Goal: Task Accomplishment & Management: Complete application form

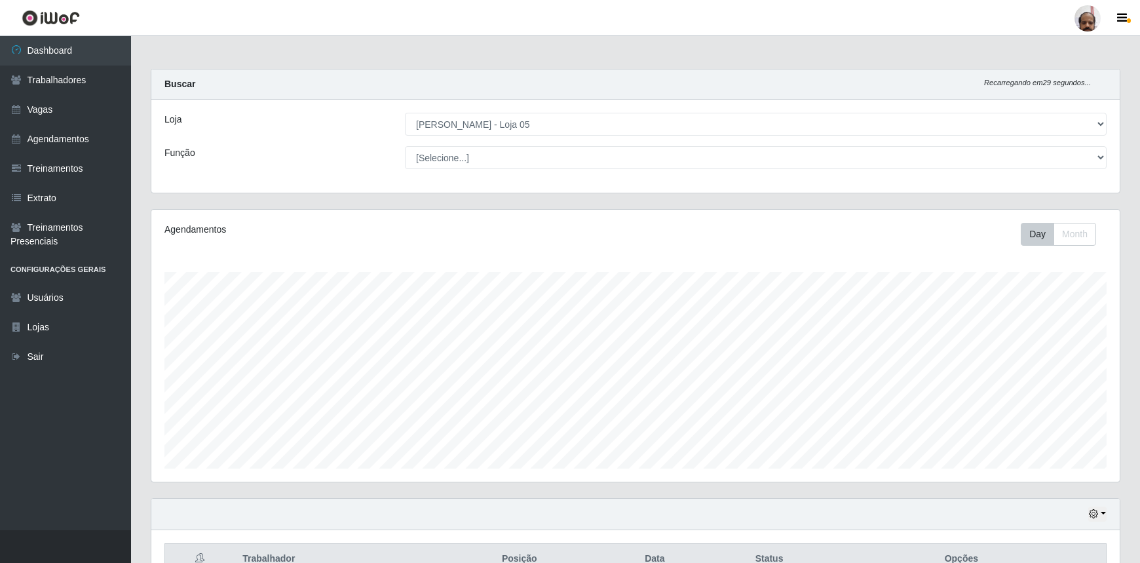
select select "252"
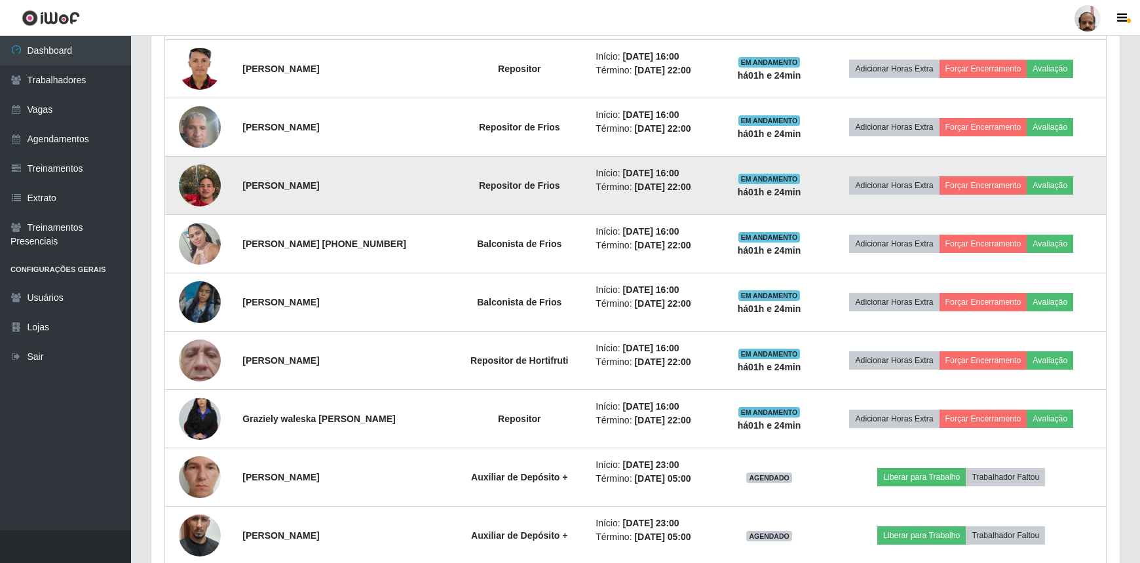
scroll to position [820, 0]
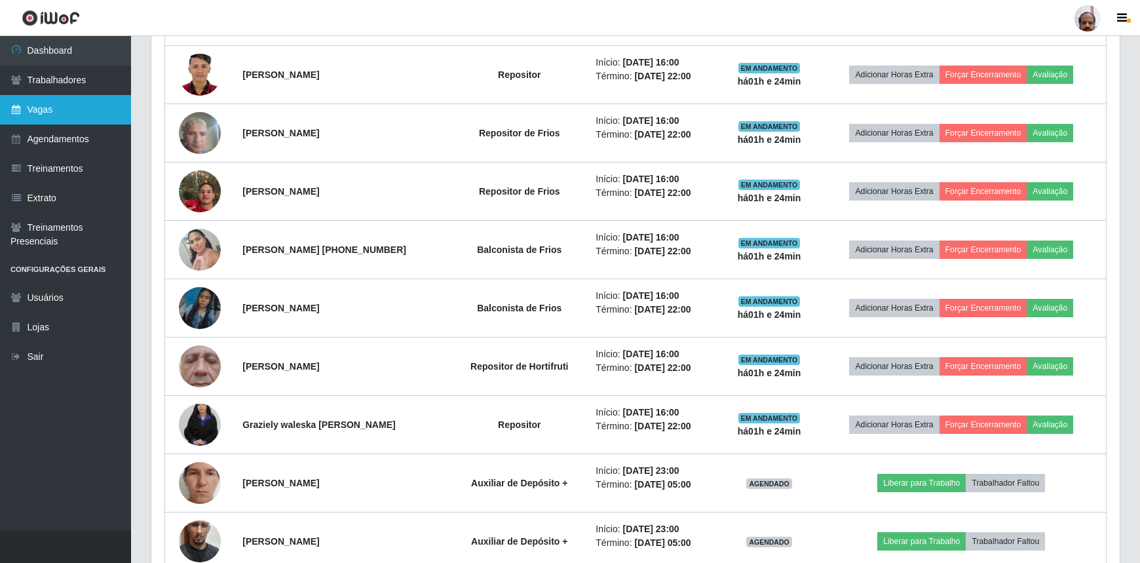
click at [57, 109] on link "Vagas" at bounding box center [65, 109] width 131 height 29
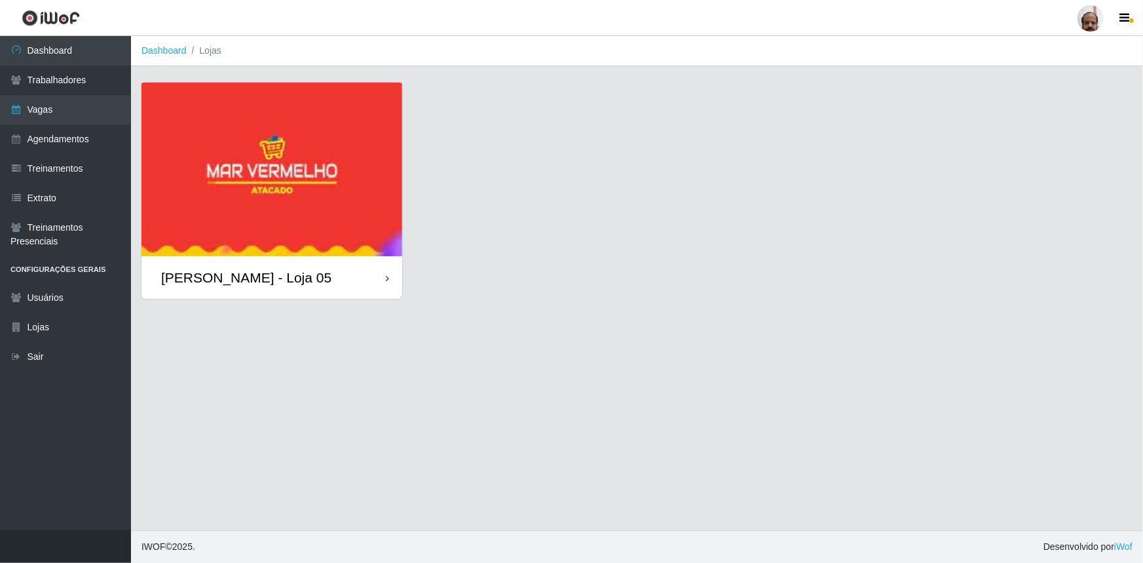
click at [293, 275] on div "[PERSON_NAME] - Loja 05" at bounding box center [246, 277] width 170 height 16
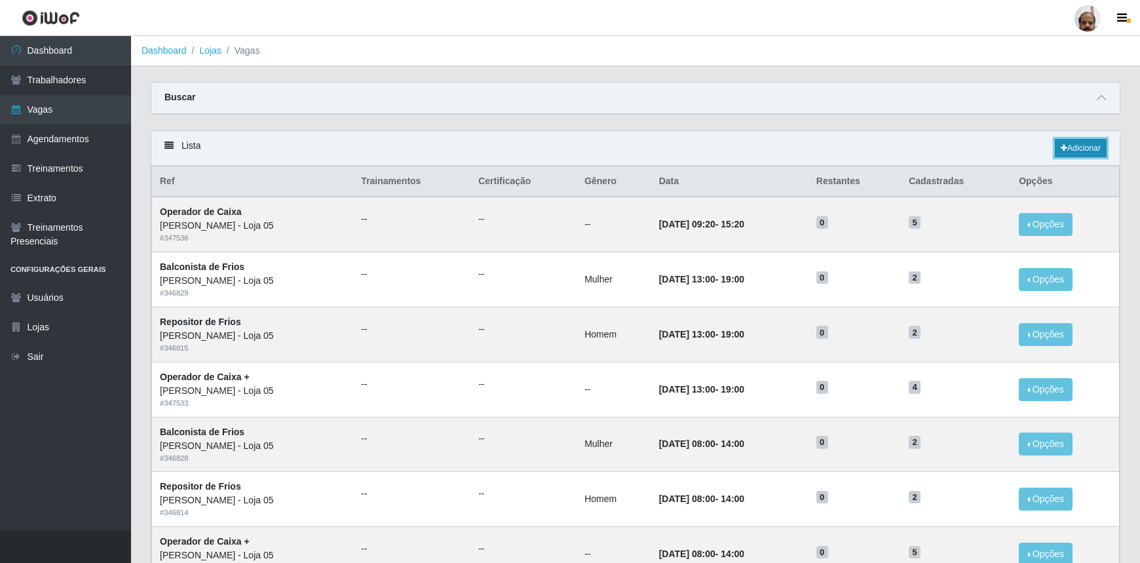
click at [1095, 152] on link "Adicionar" at bounding box center [1081, 148] width 52 height 18
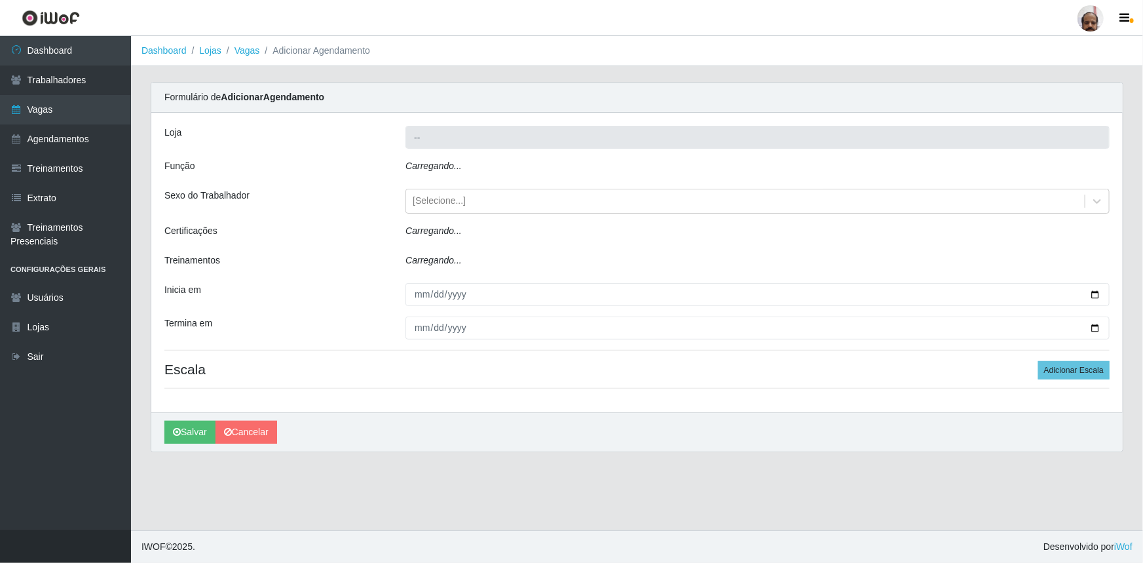
type input "[PERSON_NAME] - Loja 05"
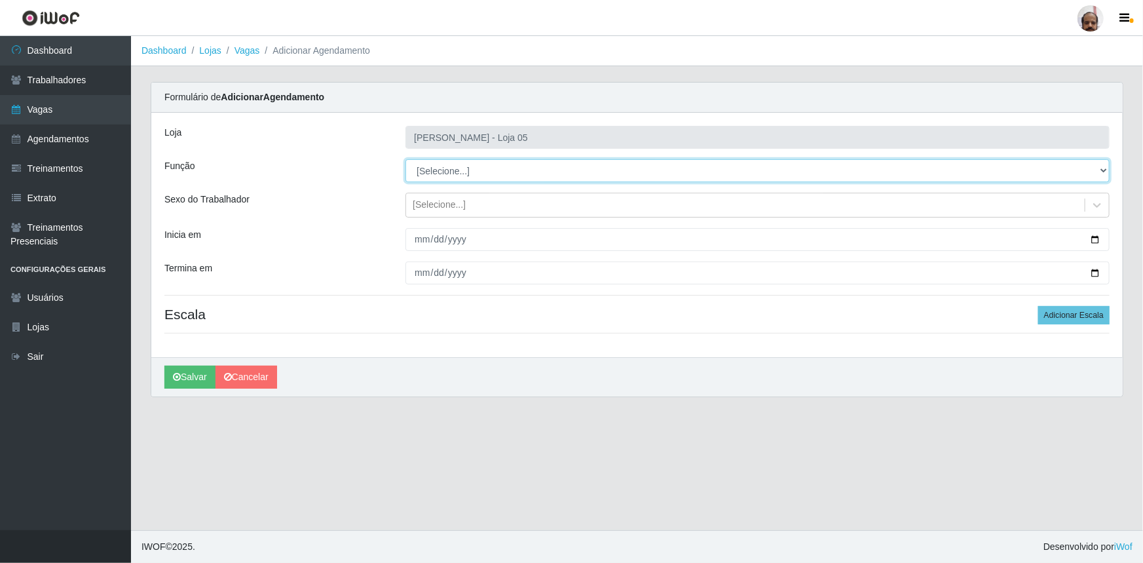
click at [1102, 168] on select "[Selecione...] ASG ASG + ASG ++ Auxiliar de Depósito Auxiliar de Depósito + Aux…" at bounding box center [758, 170] width 704 height 23
select select "82"
click at [406, 159] on select "[Selecione...] ASG ASG + ASG ++ Auxiliar de Depósito Auxiliar de Depósito + Aux…" at bounding box center [758, 170] width 704 height 23
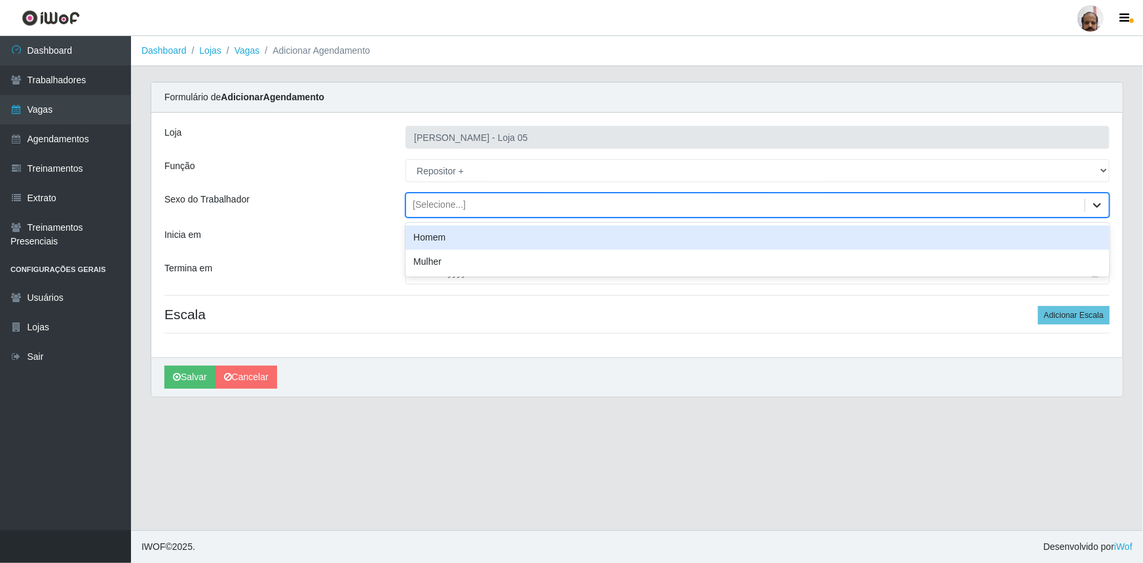
click at [1098, 202] on icon at bounding box center [1097, 205] width 13 height 13
click at [448, 236] on div "Homem" at bounding box center [758, 237] width 704 height 24
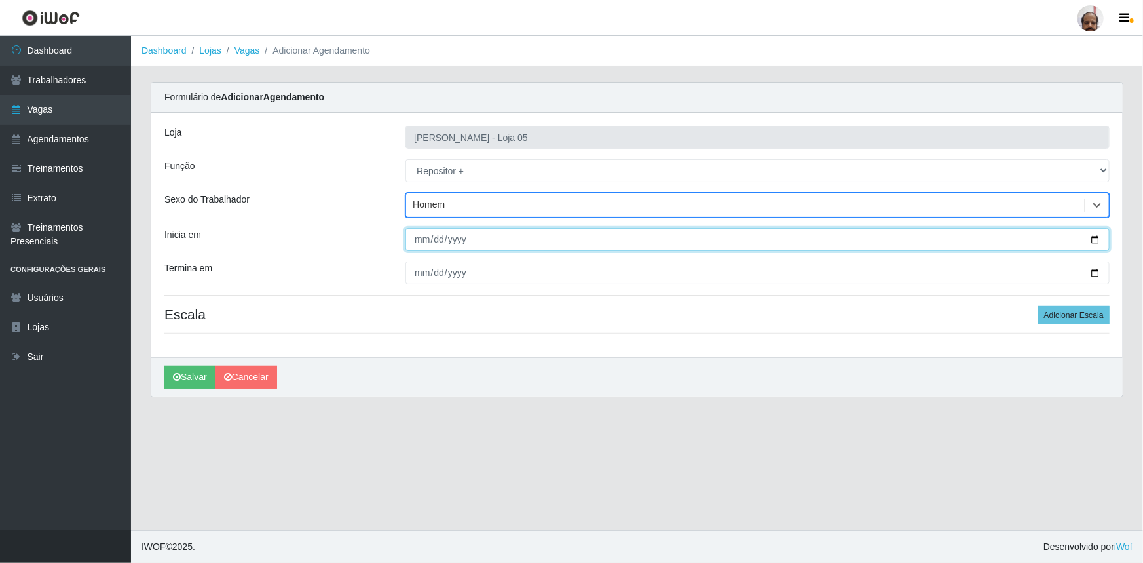
click at [1094, 239] on input "Inicia em" at bounding box center [758, 239] width 704 height 23
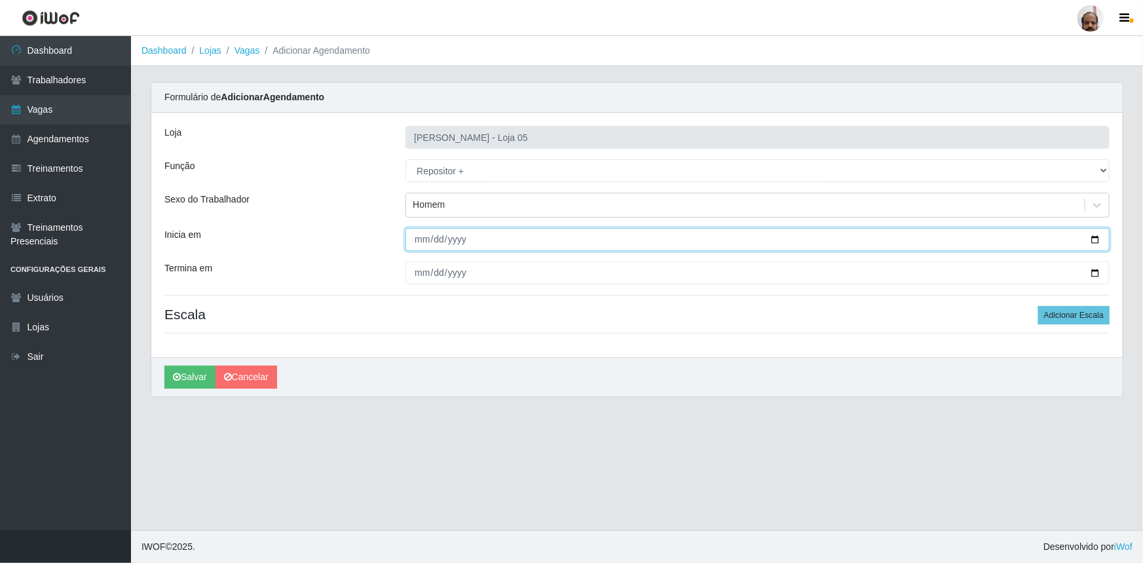
type input "[DATE]"
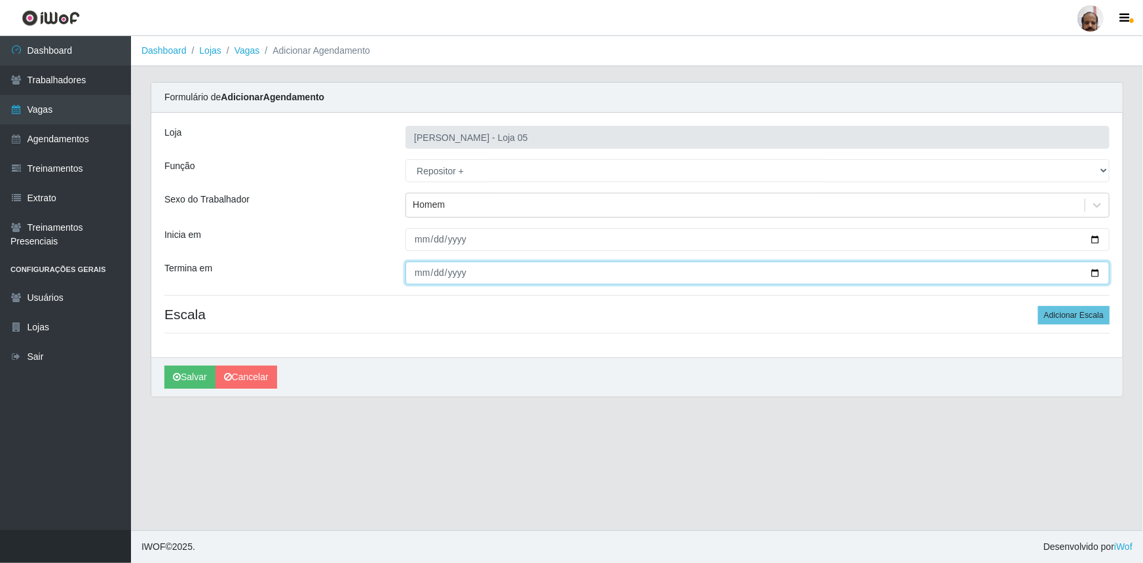
click at [1096, 272] on input "Termina em" at bounding box center [758, 272] width 704 height 23
type input "[DATE]"
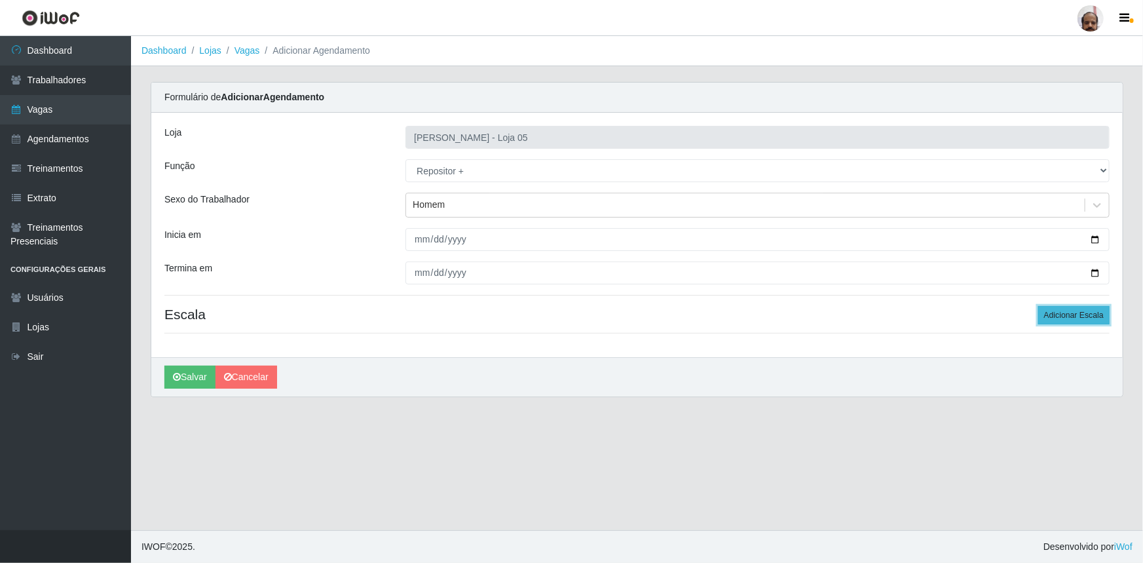
click at [1103, 311] on button "Adicionar Escala" at bounding box center [1074, 315] width 71 height 18
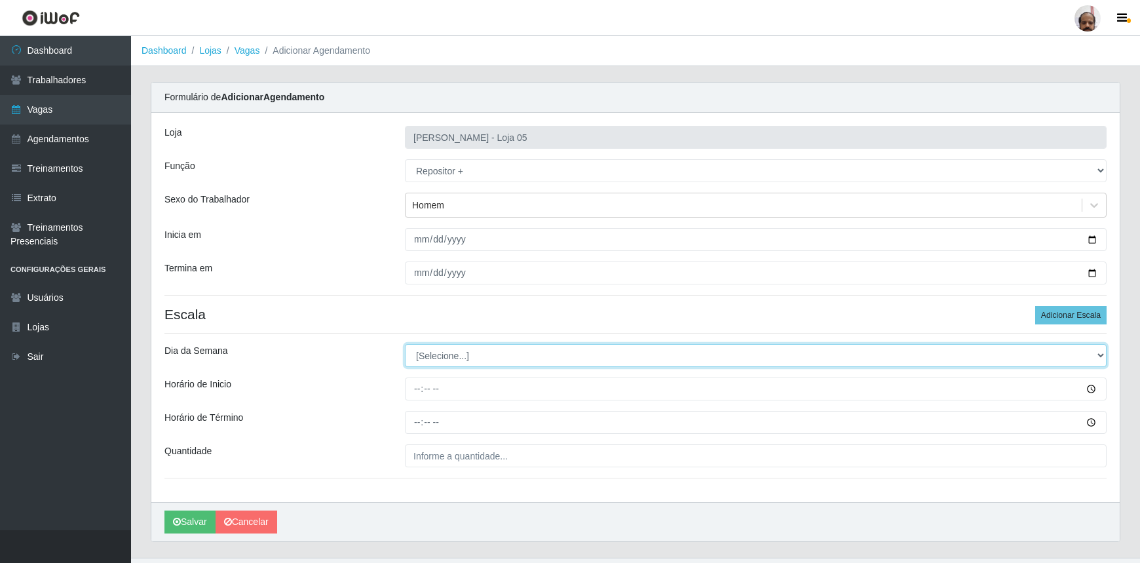
drag, startPoint x: 1101, startPoint y: 354, endPoint x: 1075, endPoint y: 364, distance: 28.8
click at [1101, 354] on select "[Selecione...] Segunda Terça Quarta Quinta Sexta Sábado Domingo" at bounding box center [756, 355] width 702 height 23
select select "2"
click at [405, 344] on select "[Selecione...] Segunda Terça Quarta Quinta Sexta Sábado Domingo" at bounding box center [756, 355] width 702 height 23
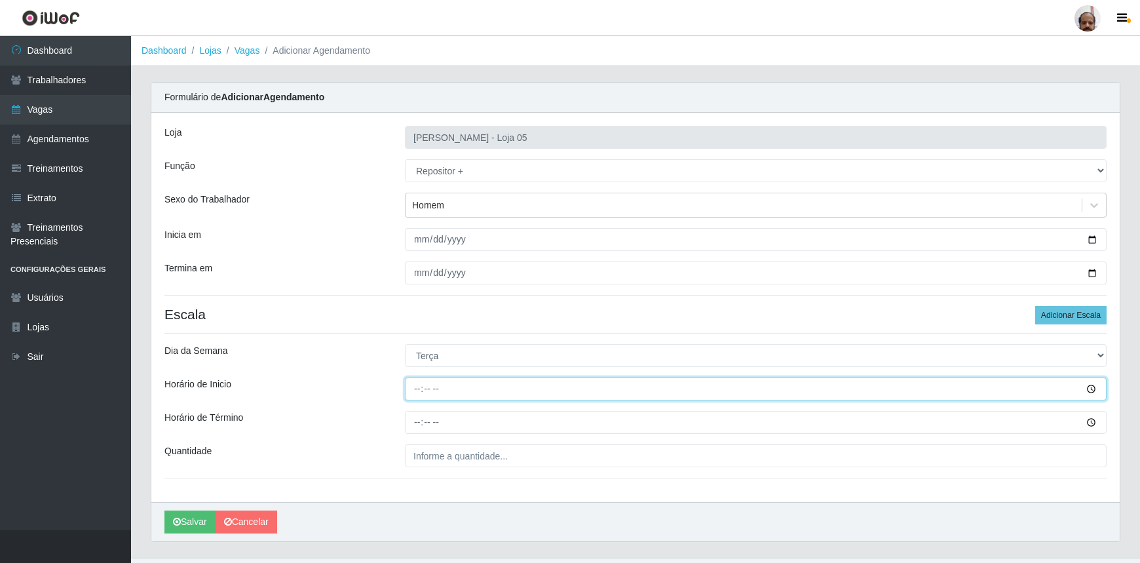
click at [415, 391] on input "Horário de Inicio" at bounding box center [756, 388] width 702 height 23
type input "23:00"
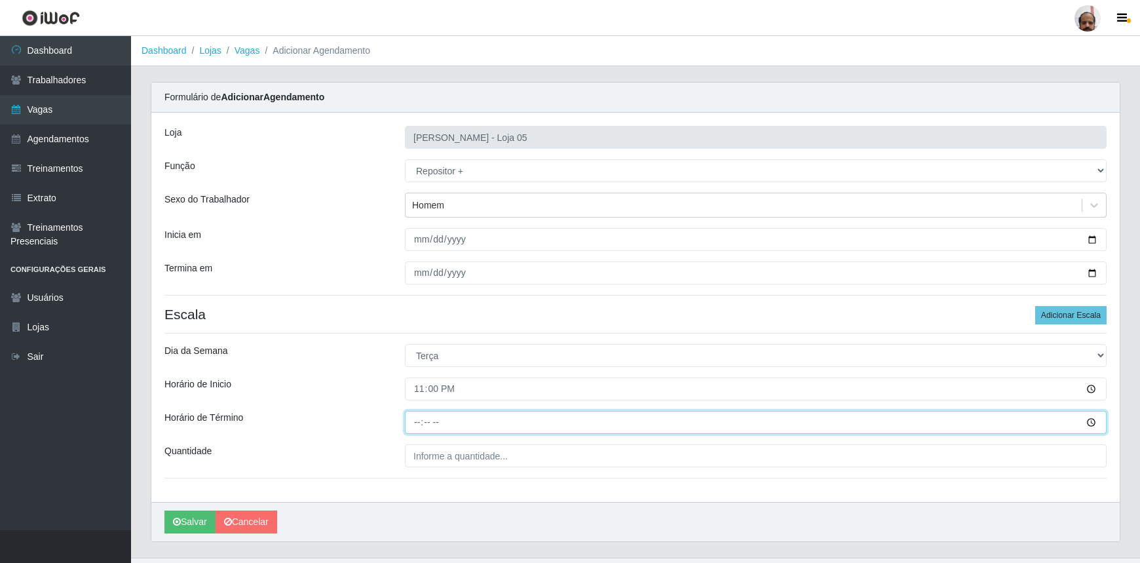
click at [415, 419] on input "Horário de Término" at bounding box center [756, 422] width 702 height 23
type input "05:00"
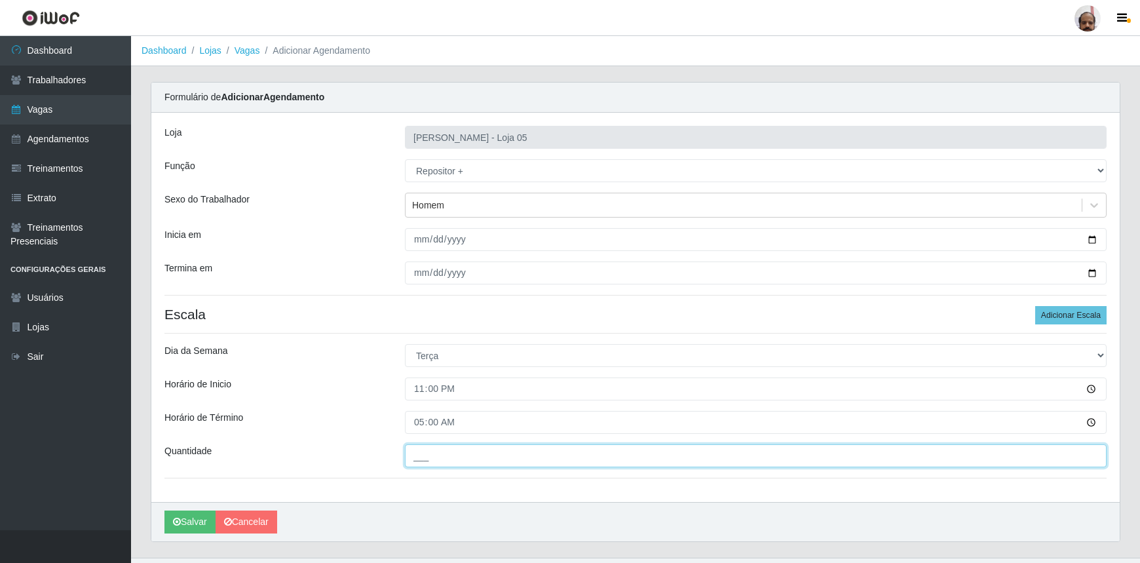
click at [415, 453] on input "___" at bounding box center [756, 455] width 702 height 23
type input "1__"
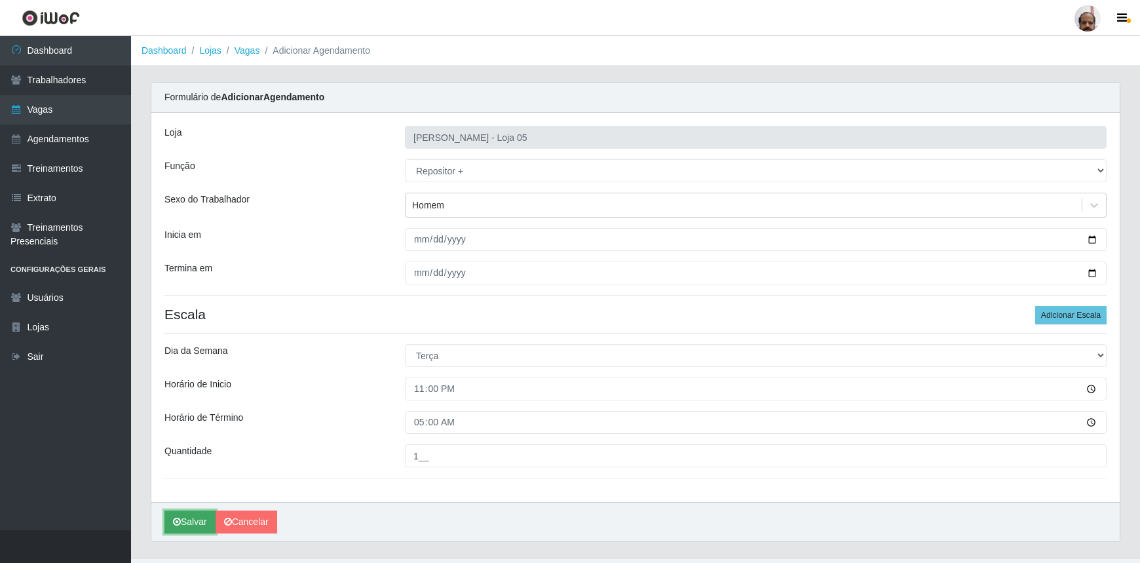
click at [183, 517] on button "Salvar" at bounding box center [189, 521] width 51 height 23
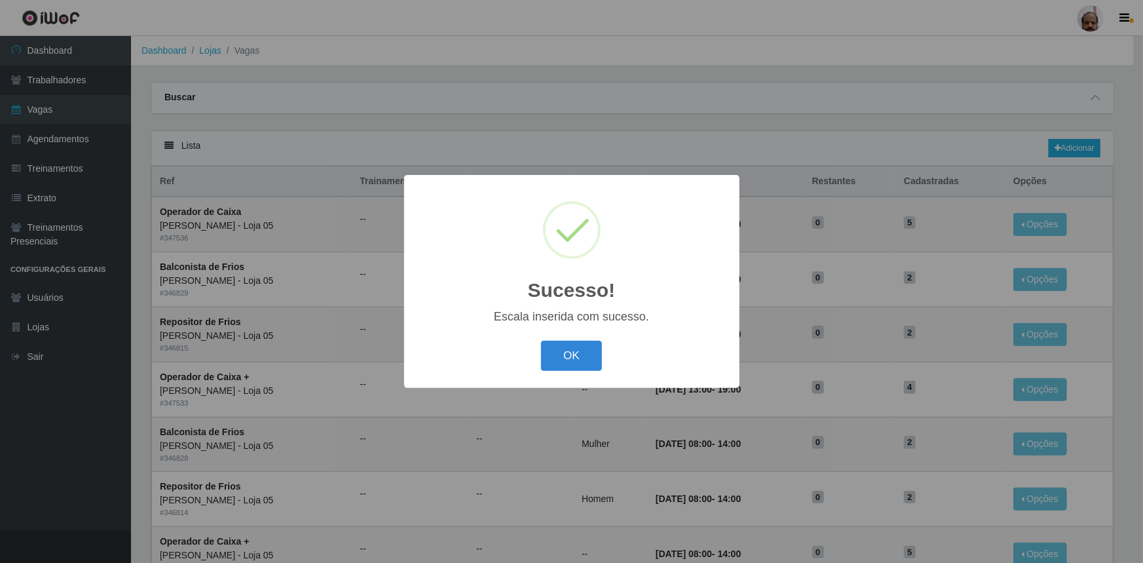
click at [596, 357] on button "OK" at bounding box center [571, 356] width 61 height 31
